Goal: Book appointment/travel/reservation

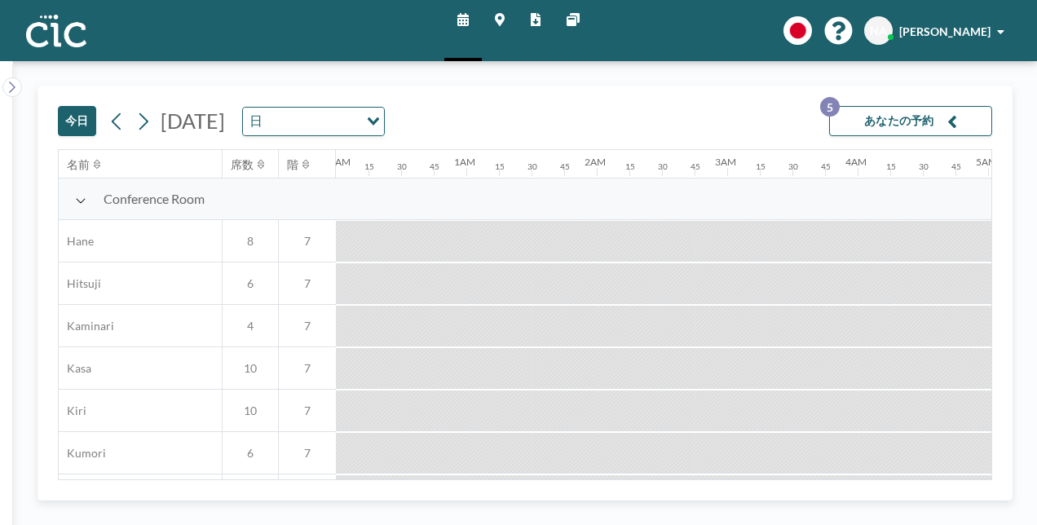
scroll to position [0, 1370]
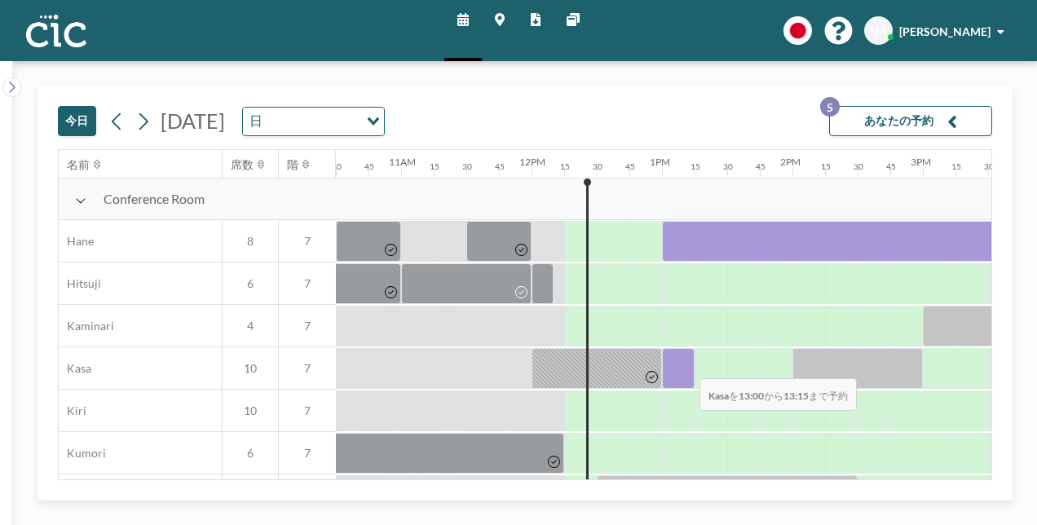
click at [686, 366] on div at bounding box center [678, 368] width 33 height 41
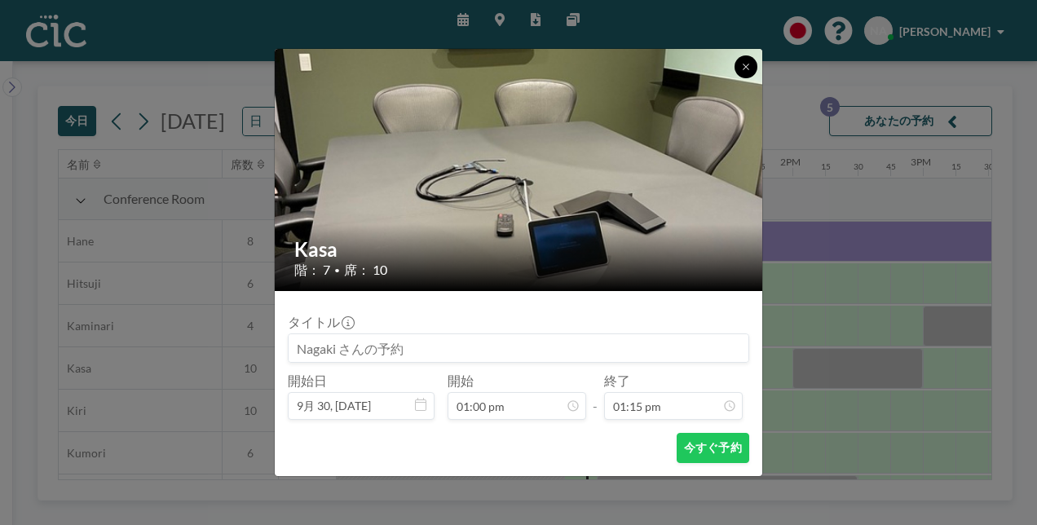
click at [743, 68] on icon at bounding box center [746, 67] width 10 height 10
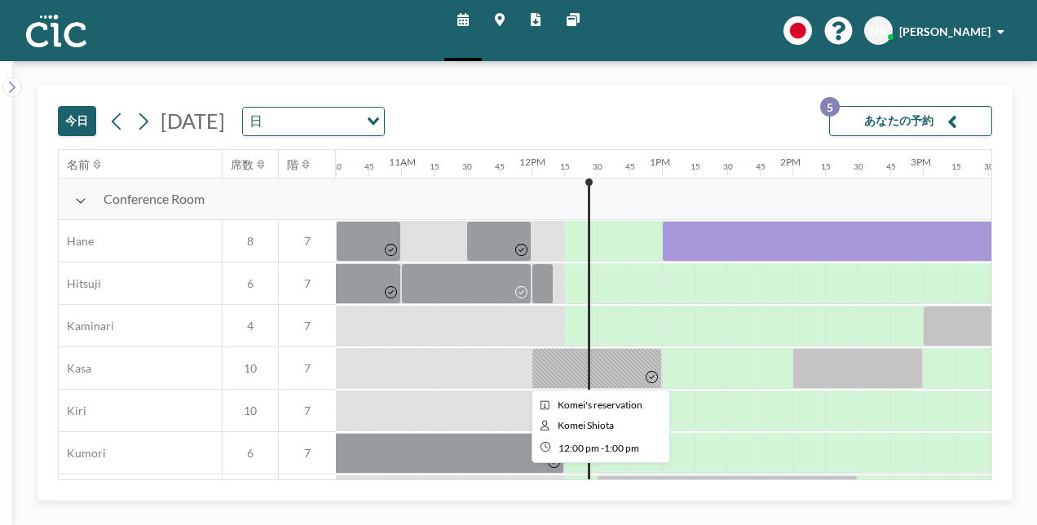
click at [607, 376] on div at bounding box center [597, 368] width 130 height 41
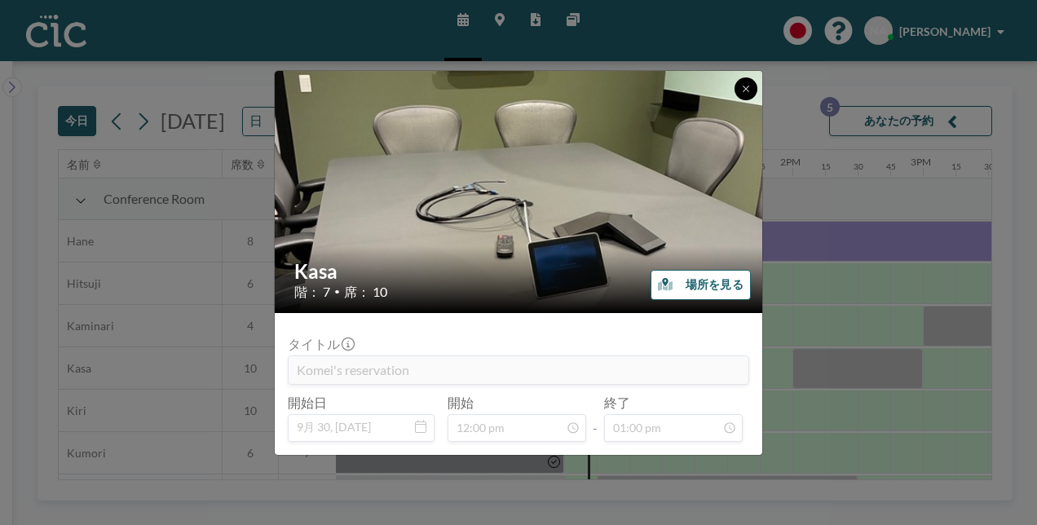
click at [747, 86] on icon at bounding box center [746, 89] width 10 height 10
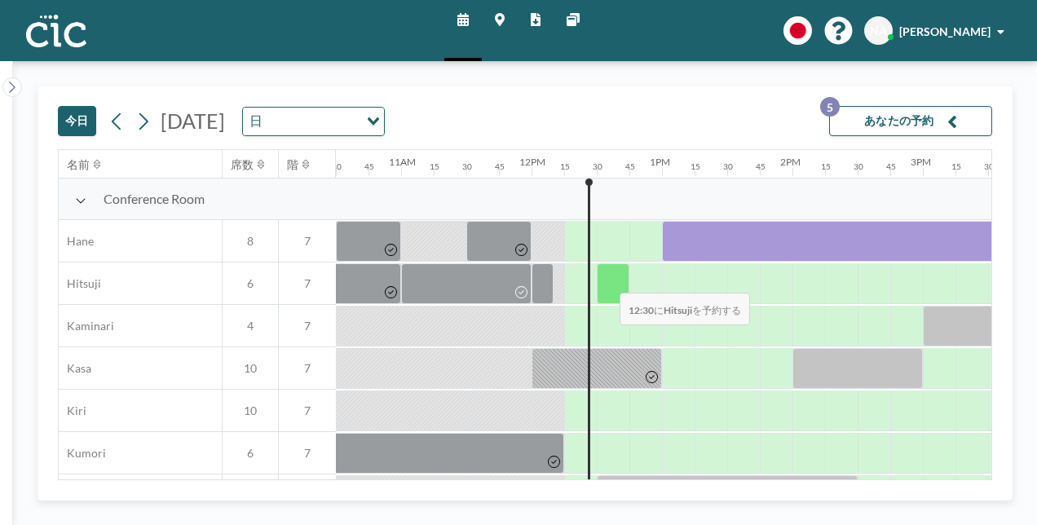
click at [607, 280] on div at bounding box center [613, 283] width 33 height 41
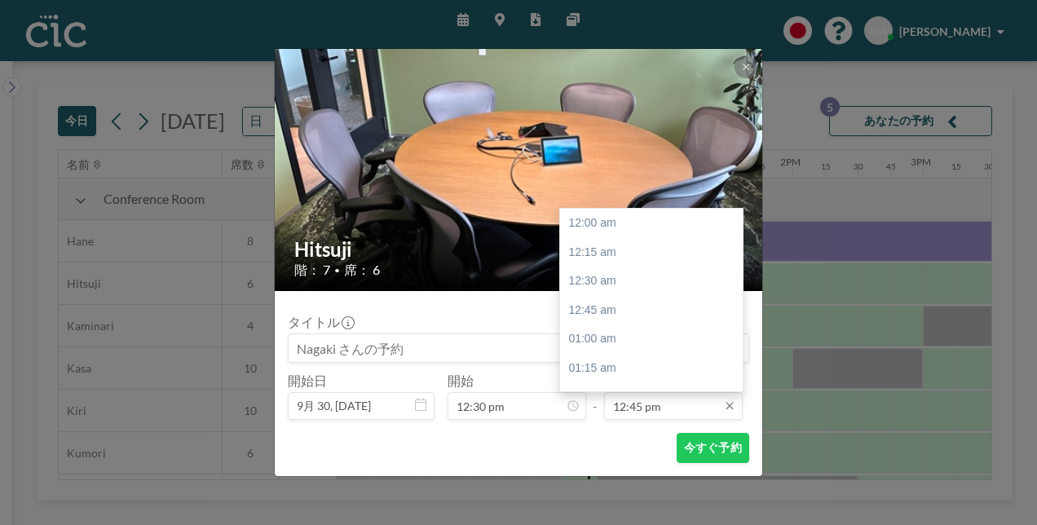
scroll to position [1480, 0]
click at [695, 399] on input "12:45 pm" at bounding box center [673, 406] width 139 height 28
click at [617, 258] on div "01:00 pm" at bounding box center [655, 252] width 191 height 29
type input "01:00 pm"
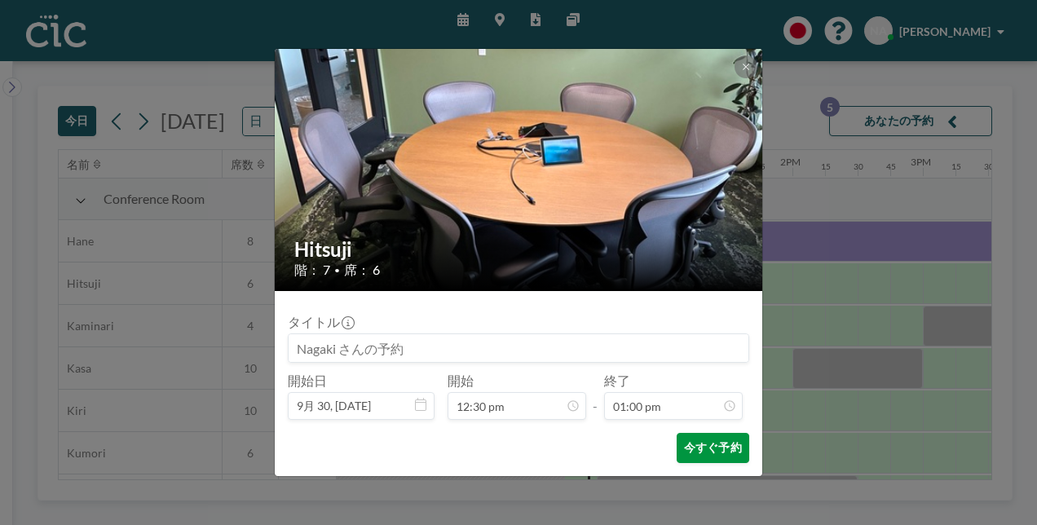
scroll to position [1509, 0]
click at [706, 458] on button "今すぐ予約" at bounding box center [713, 448] width 73 height 30
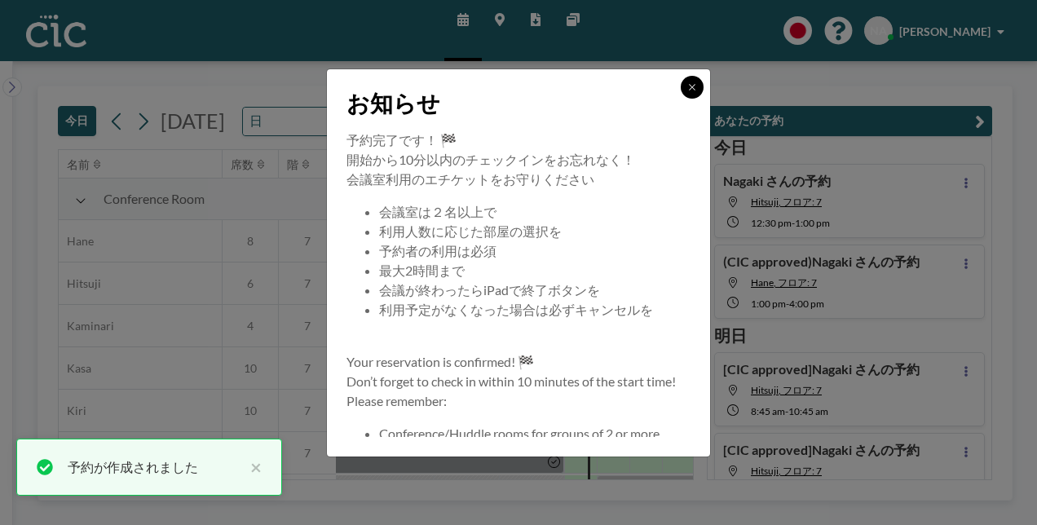
click at [691, 91] on icon at bounding box center [692, 87] width 10 height 10
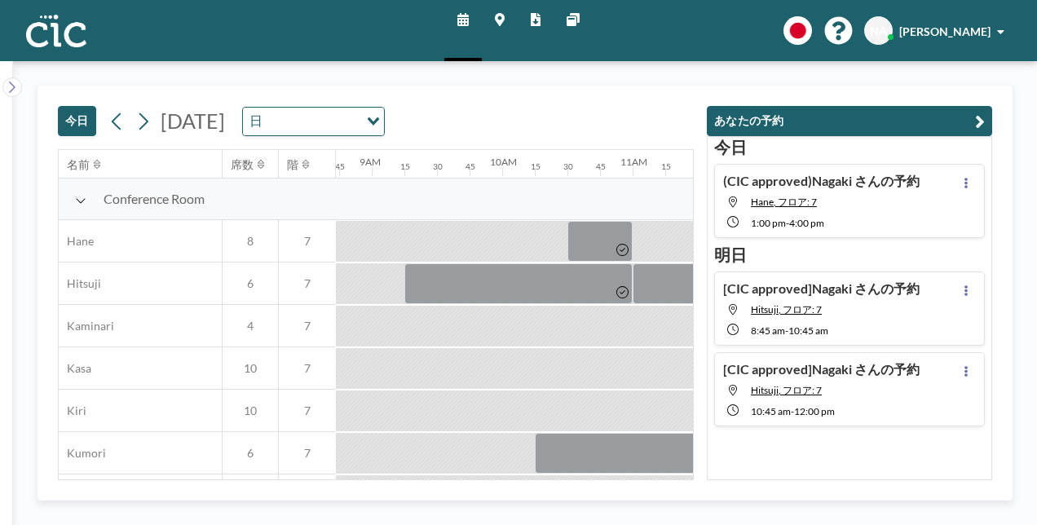
scroll to position [0, 1631]
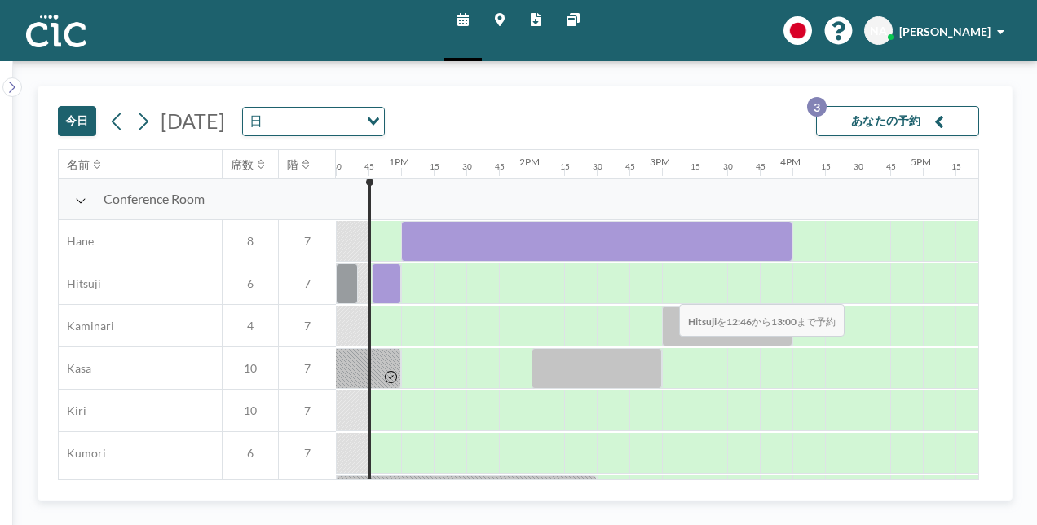
click at [381, 292] on div at bounding box center [386, 283] width 29 height 41
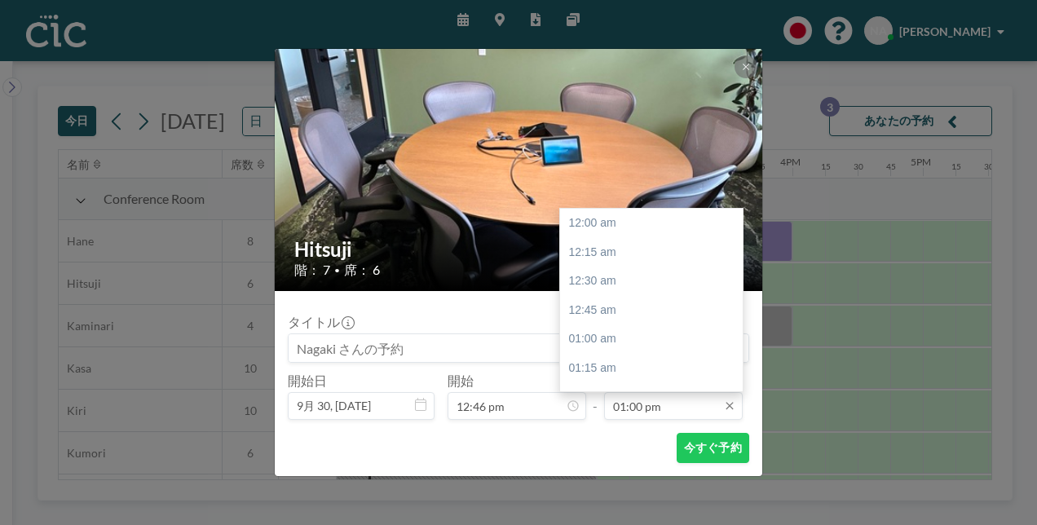
scroll to position [1509, 0]
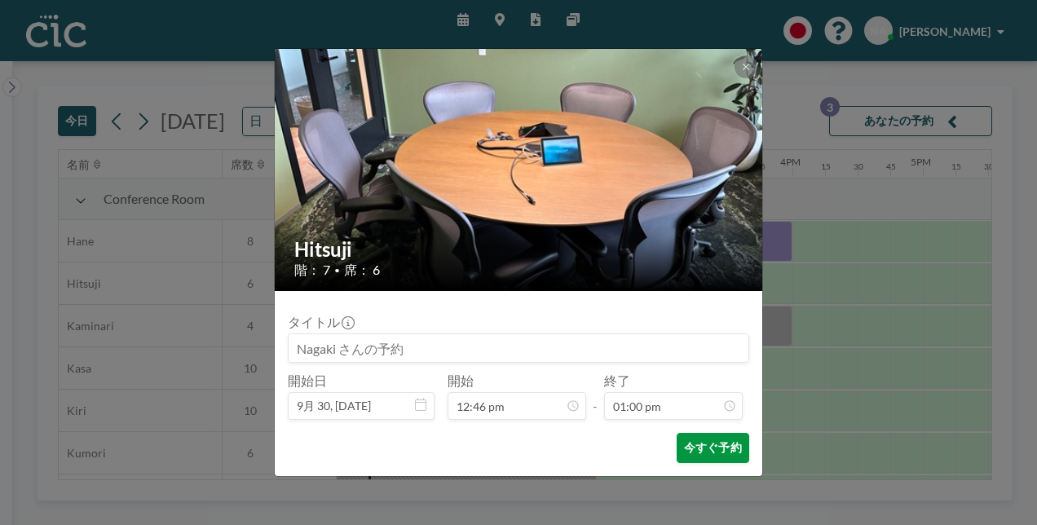
click at [702, 453] on button "今すぐ予約" at bounding box center [713, 448] width 73 height 30
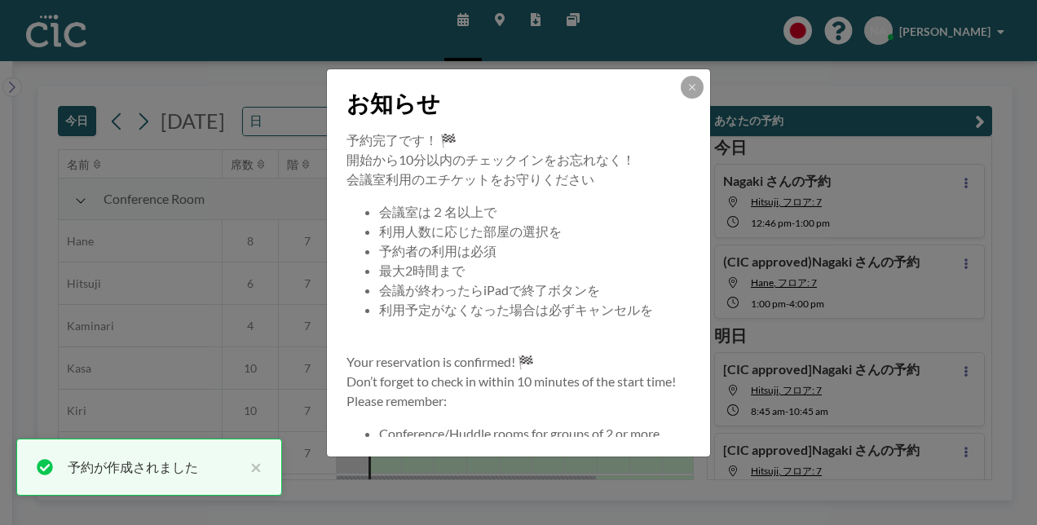
scroll to position [157, 0]
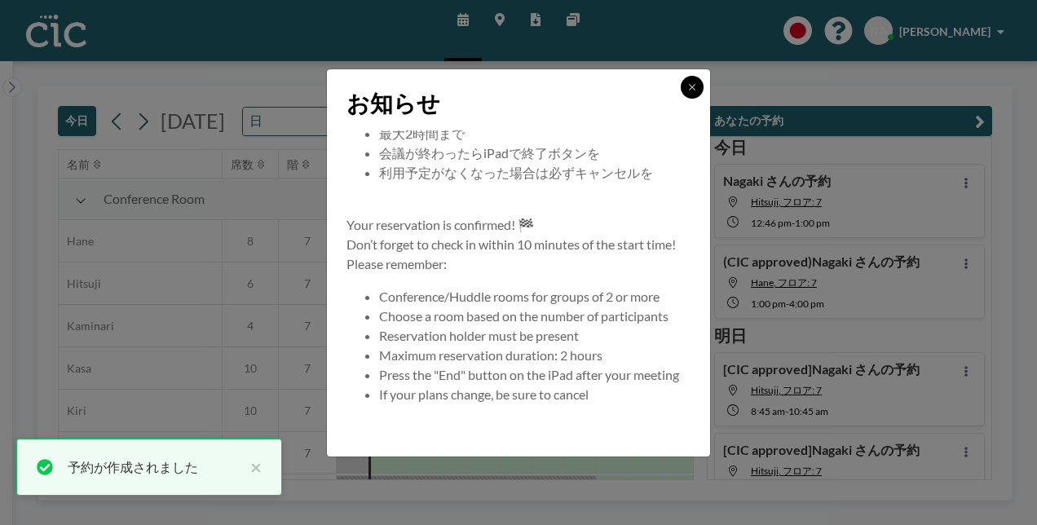
click at [695, 85] on icon at bounding box center [692, 87] width 6 height 6
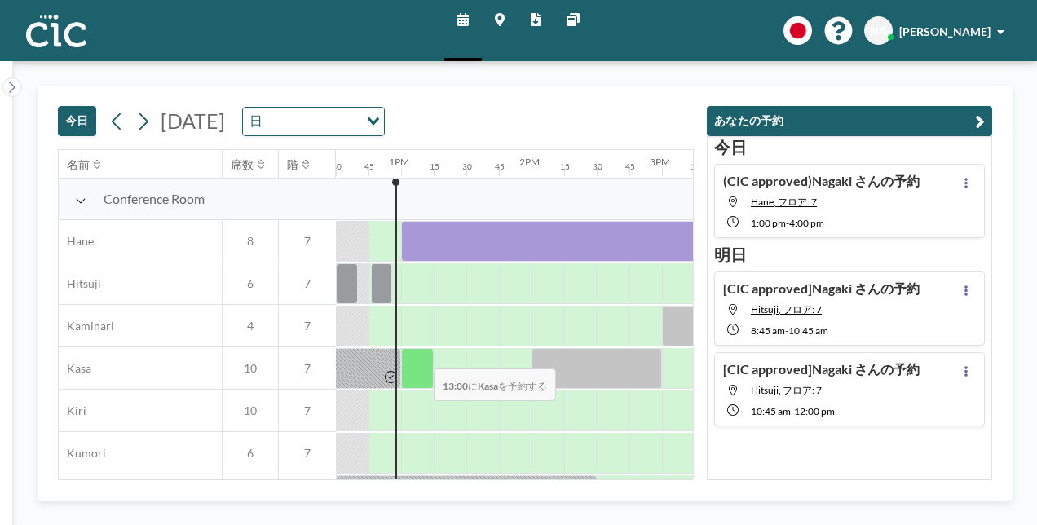
scroll to position [33, 1631]
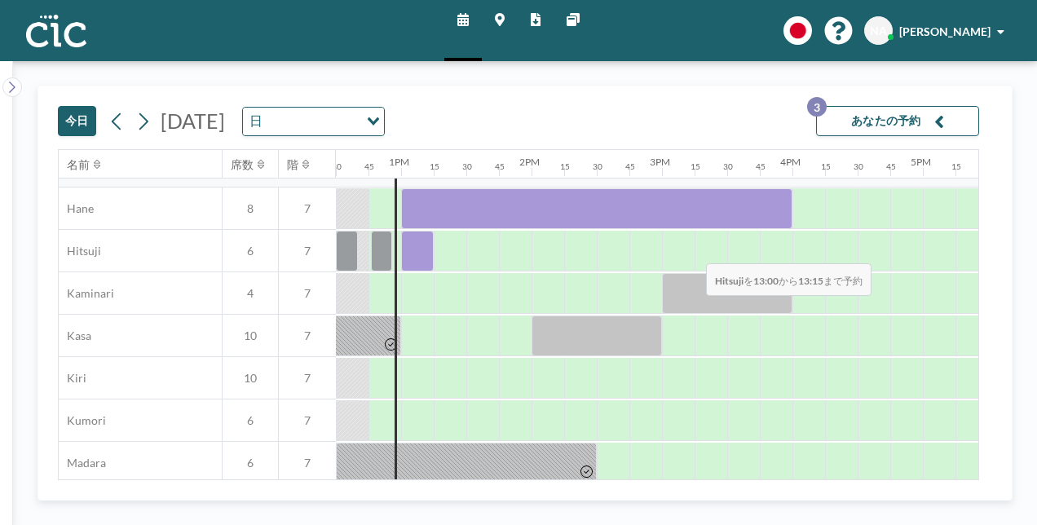
click at [408, 251] on div at bounding box center [417, 251] width 33 height 41
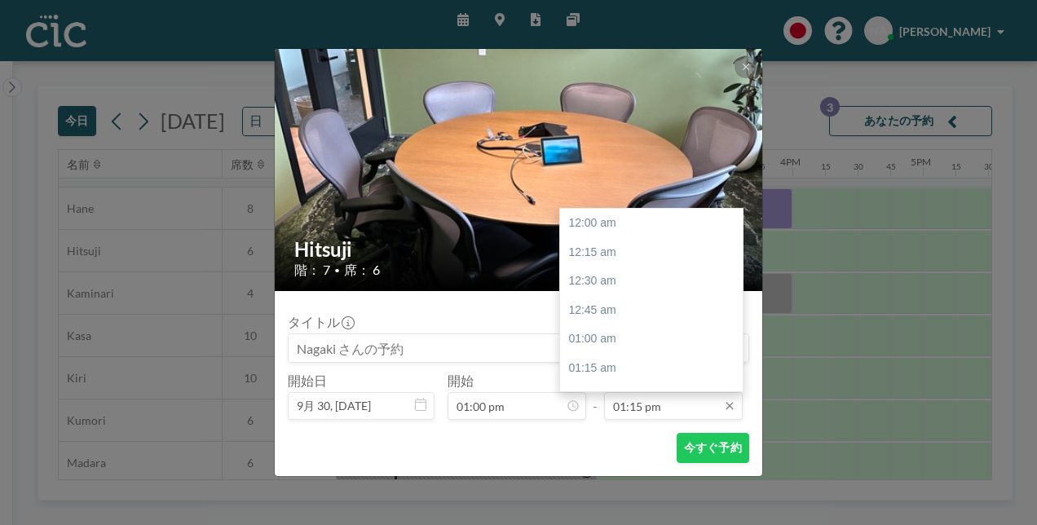
scroll to position [1538, 0]
click at [613, 311] on div "02:00 pm" at bounding box center [655, 310] width 191 height 29
type input "02:00 pm"
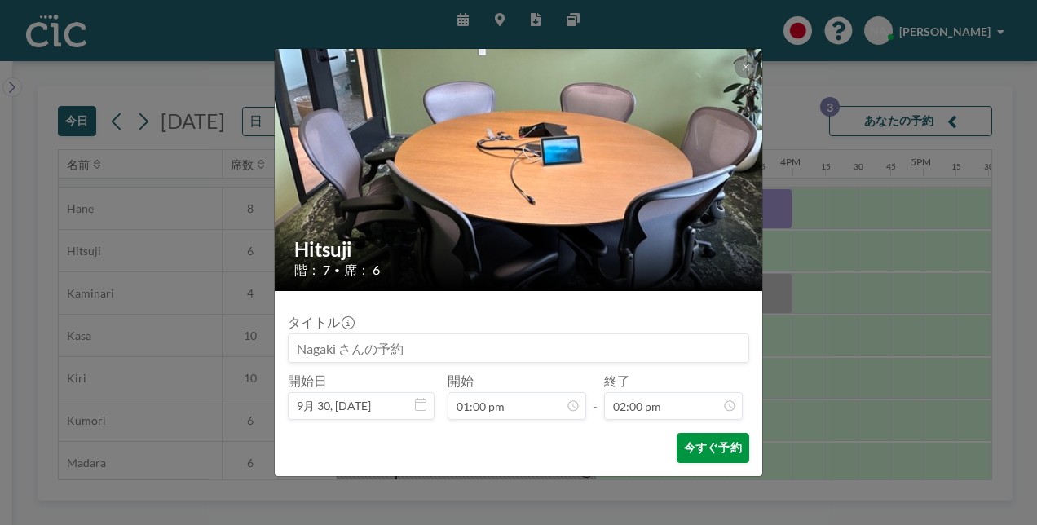
click at [698, 444] on button "今すぐ予約" at bounding box center [713, 448] width 73 height 30
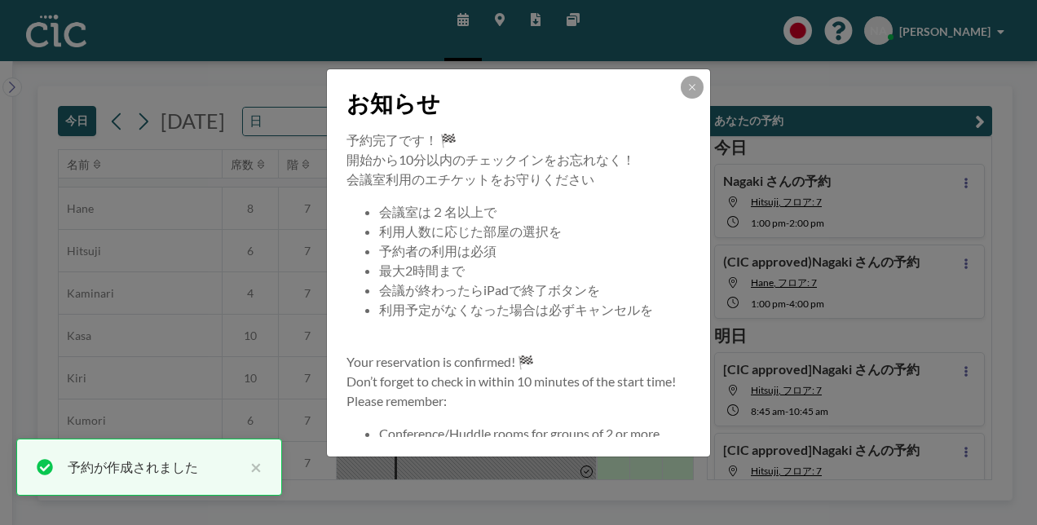
click at [775, 61] on div "お知らせ 予約完了です！ 🏁 開始から10分以内のチェックインをお忘れなく！ 会議室利用のエチケットをお守りください 会議室は２名以上で 利用人数に応じた部屋…" at bounding box center [518, 262] width 1037 height 525
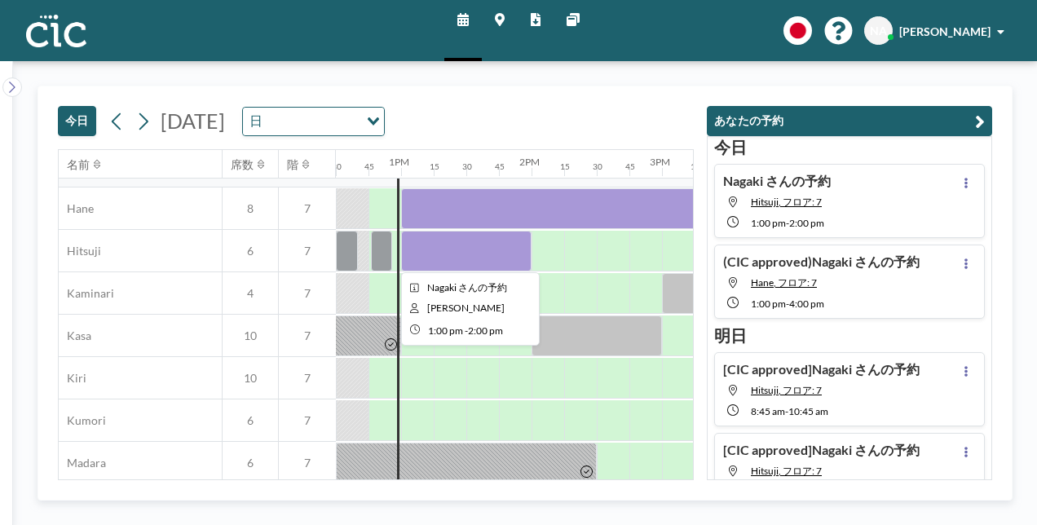
click at [477, 254] on div at bounding box center [466, 251] width 130 height 41
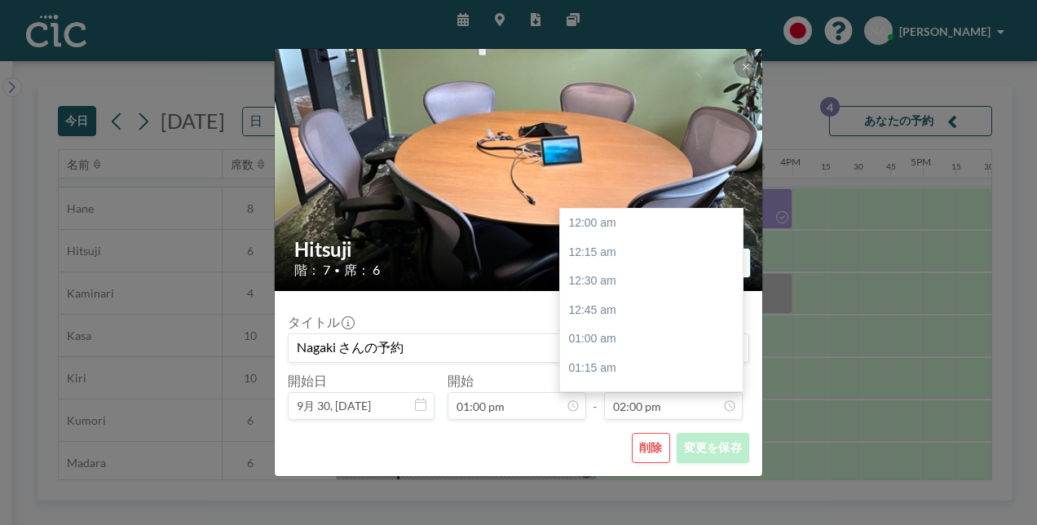
scroll to position [1625, 0]
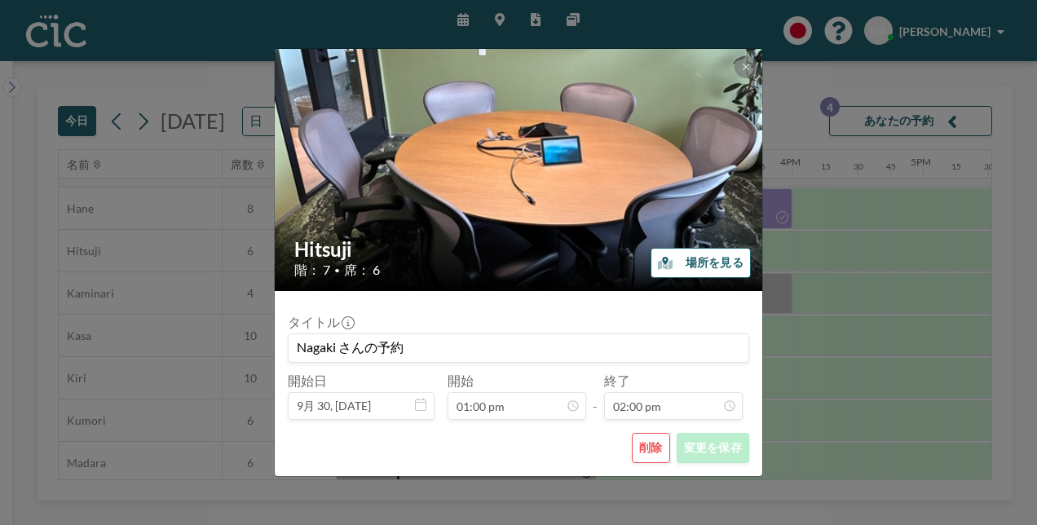
click at [650, 448] on button "削除" at bounding box center [651, 448] width 38 height 30
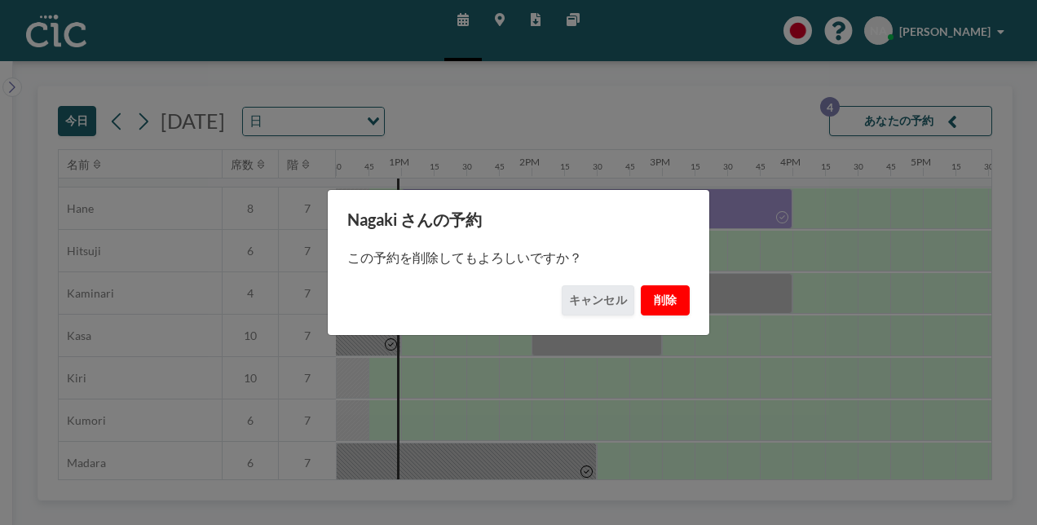
click at [667, 302] on button "削除" at bounding box center [665, 300] width 49 height 30
